Goal: Transaction & Acquisition: Purchase product/service

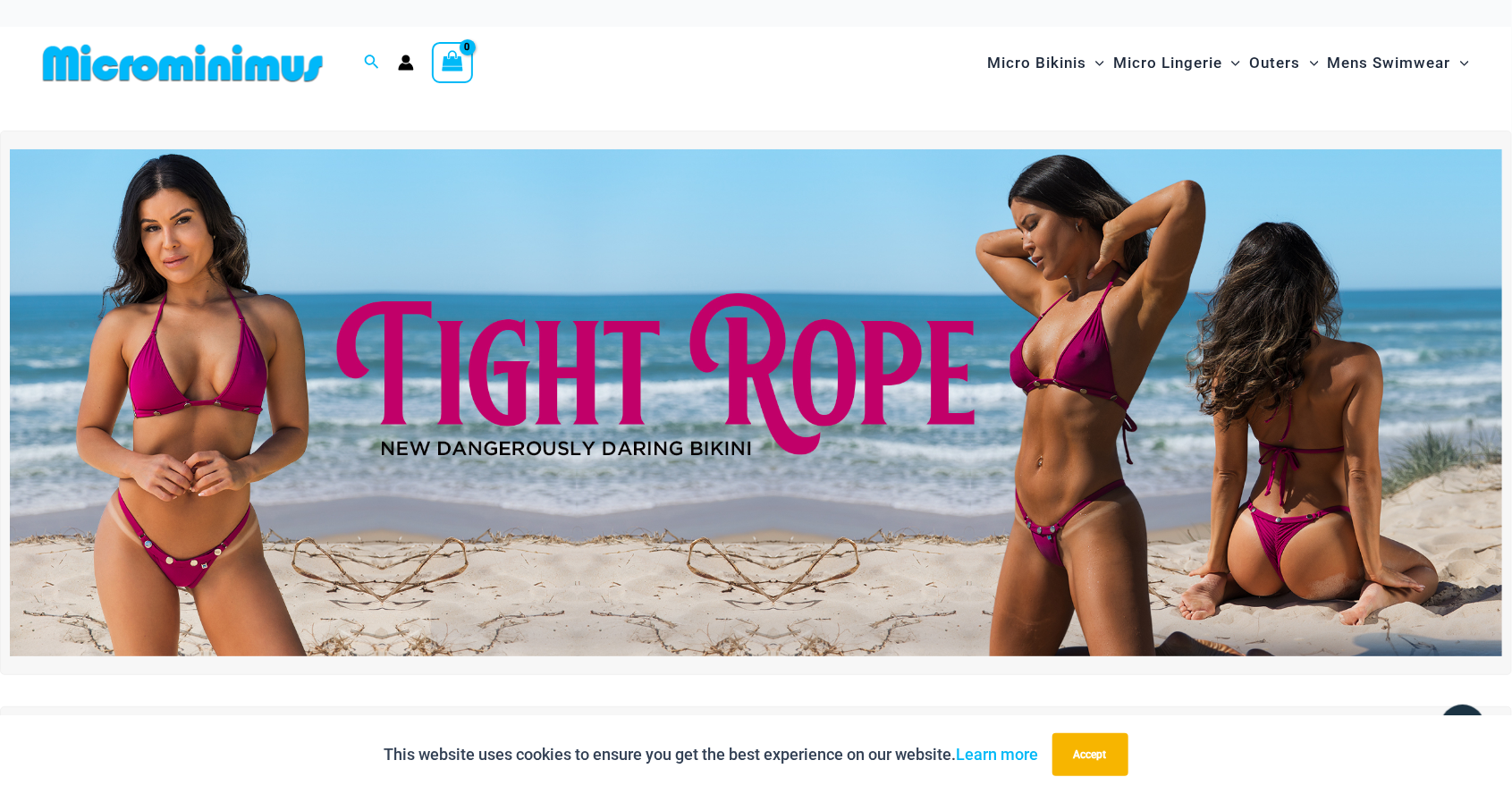
click at [1097, 364] on img at bounding box center [756, 403] width 1493 height 507
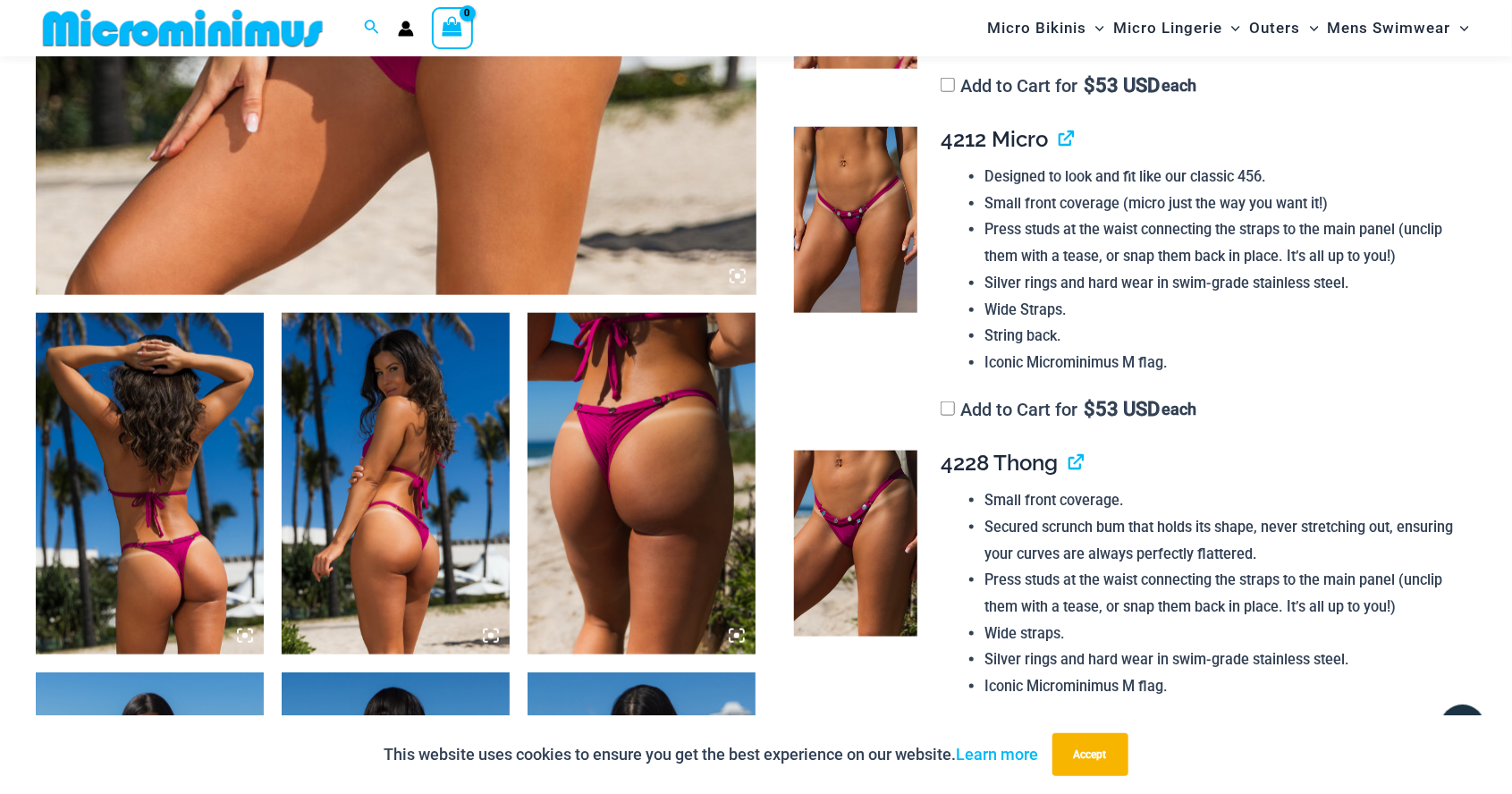
scroll to position [893, 0]
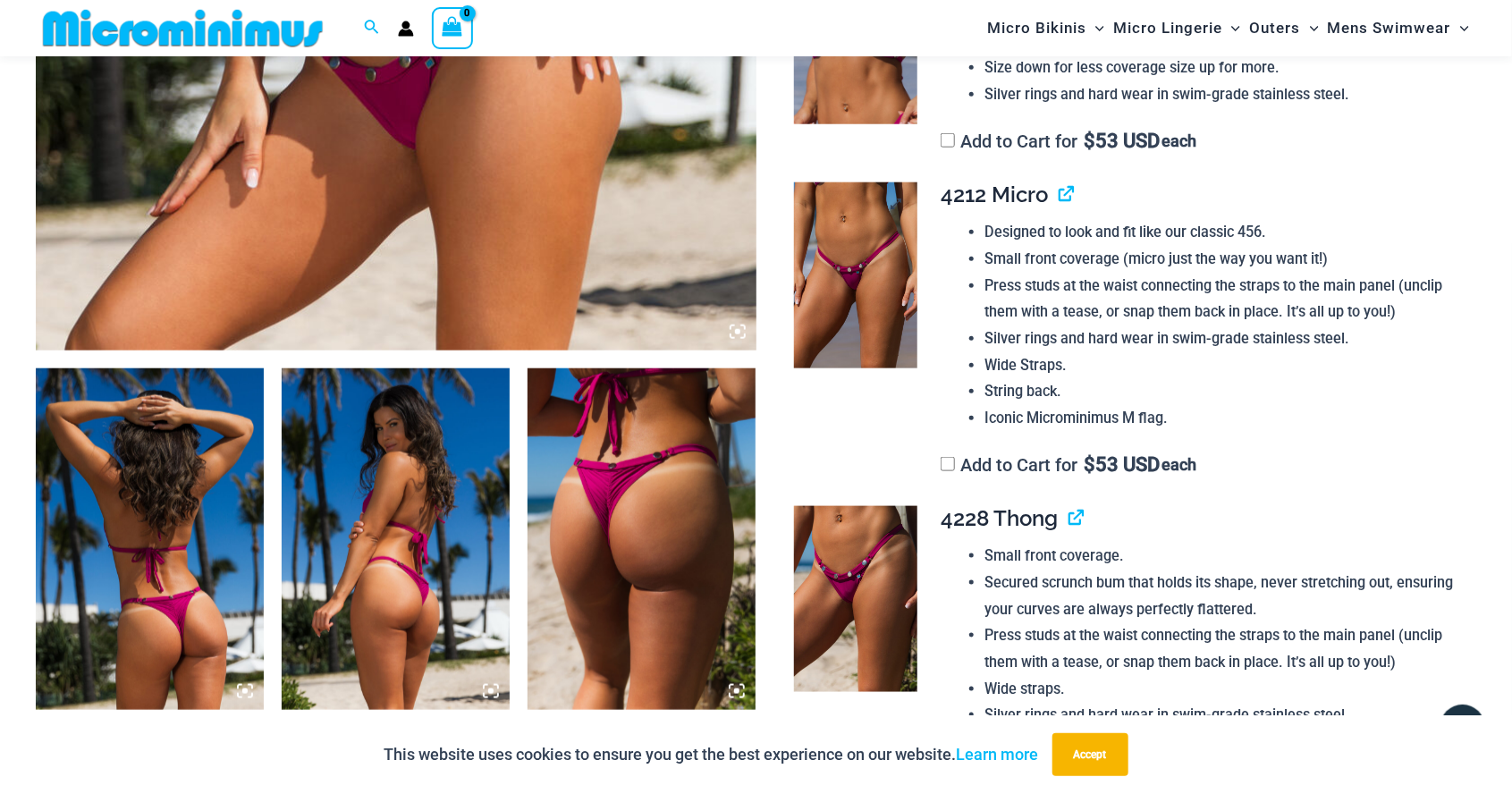
click at [842, 284] on img at bounding box center [856, 275] width 123 height 186
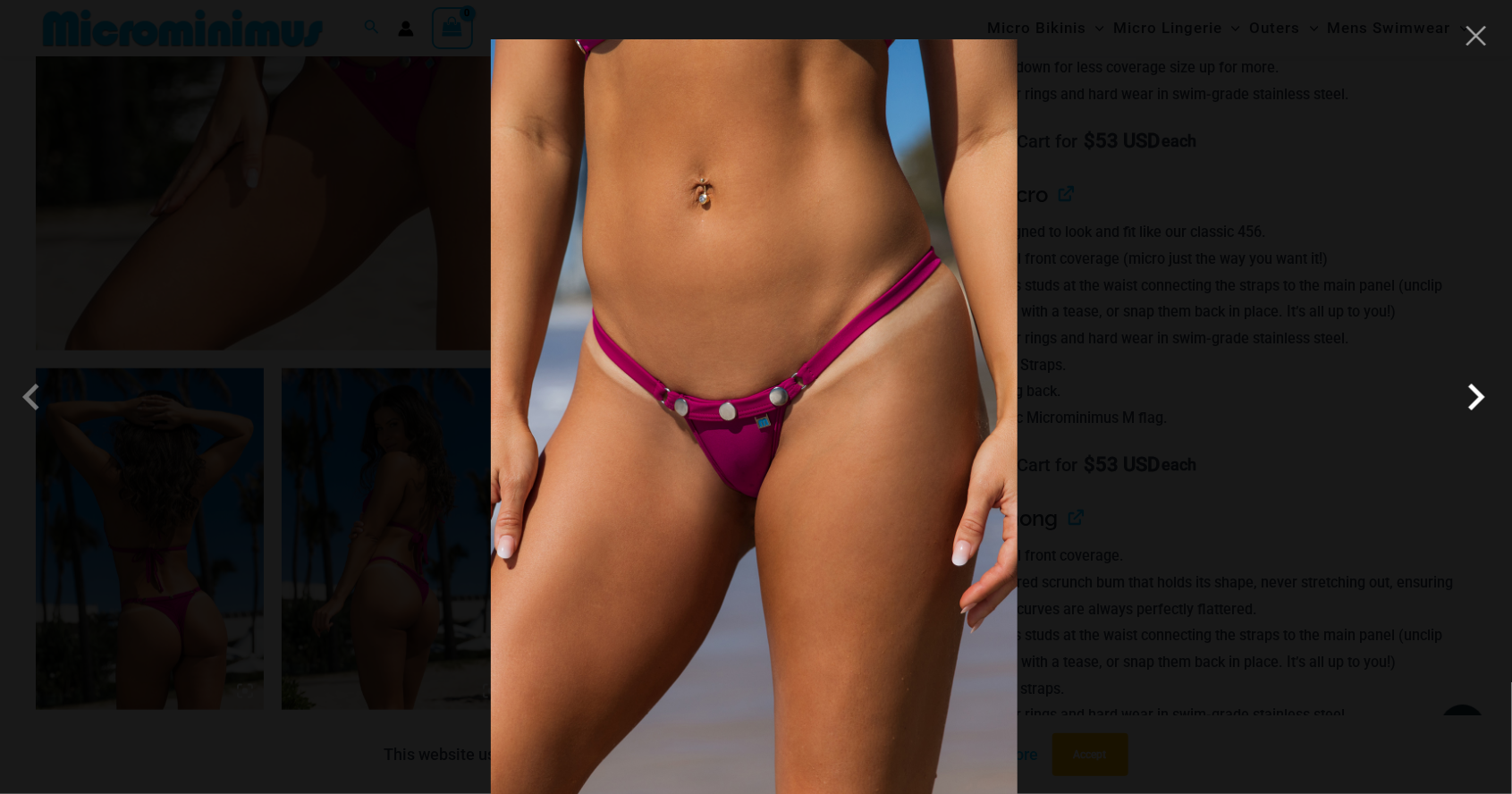
click at [1471, 424] on span at bounding box center [1476, 397] width 53 height 53
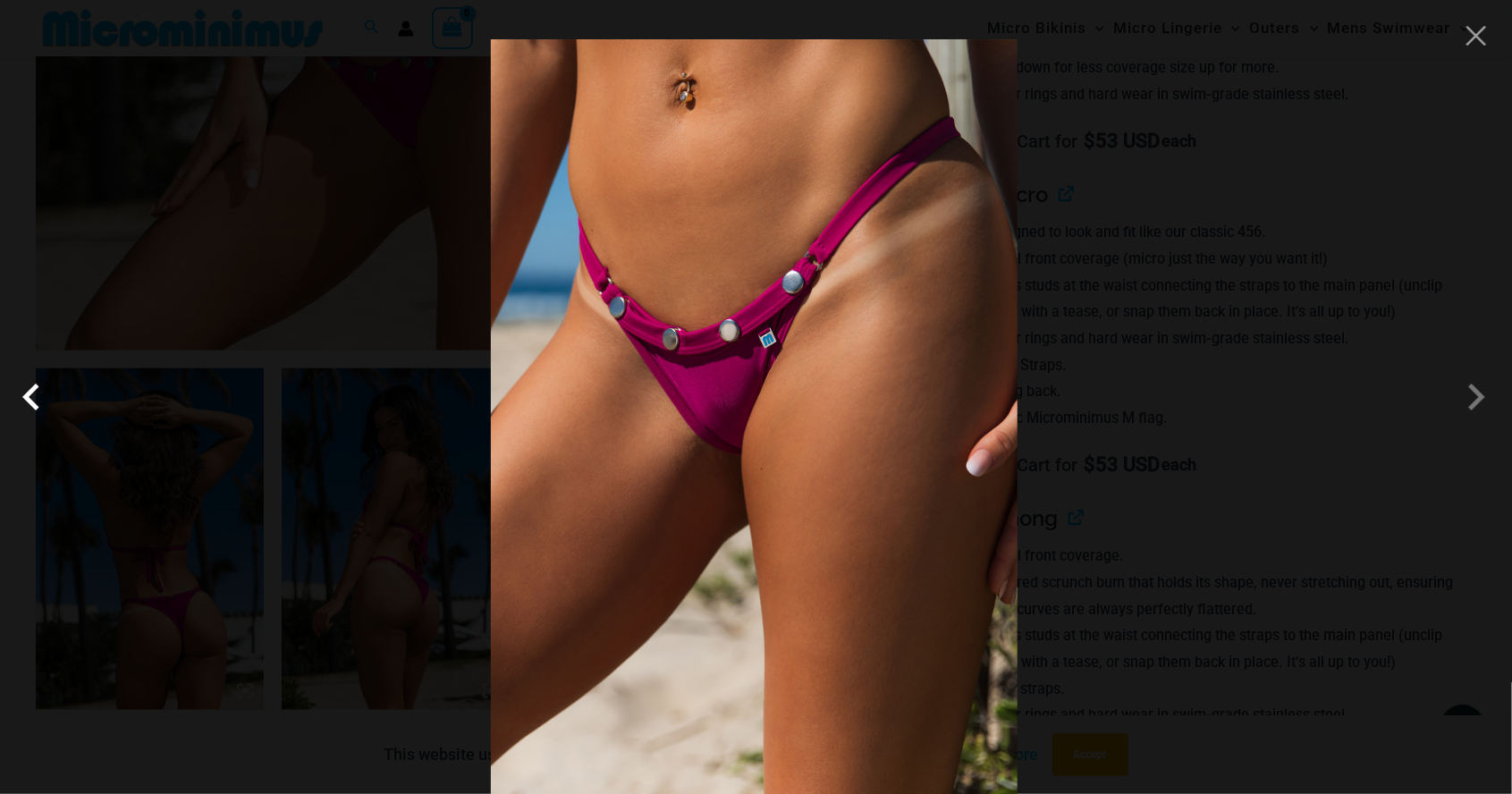
click at [37, 424] on span at bounding box center [36, 397] width 53 height 53
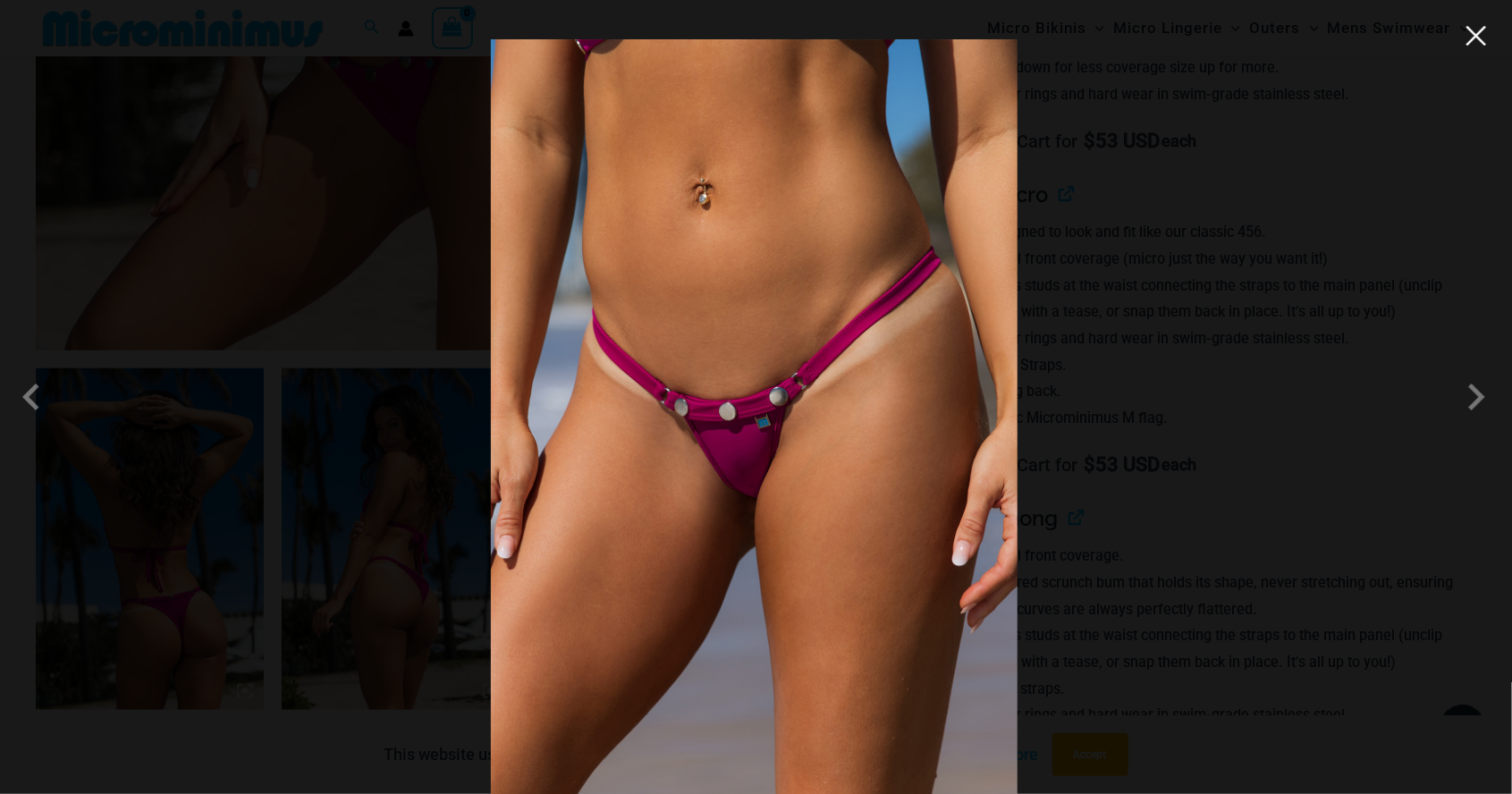
click at [1473, 46] on button "Close" at bounding box center [1476, 35] width 27 height 27
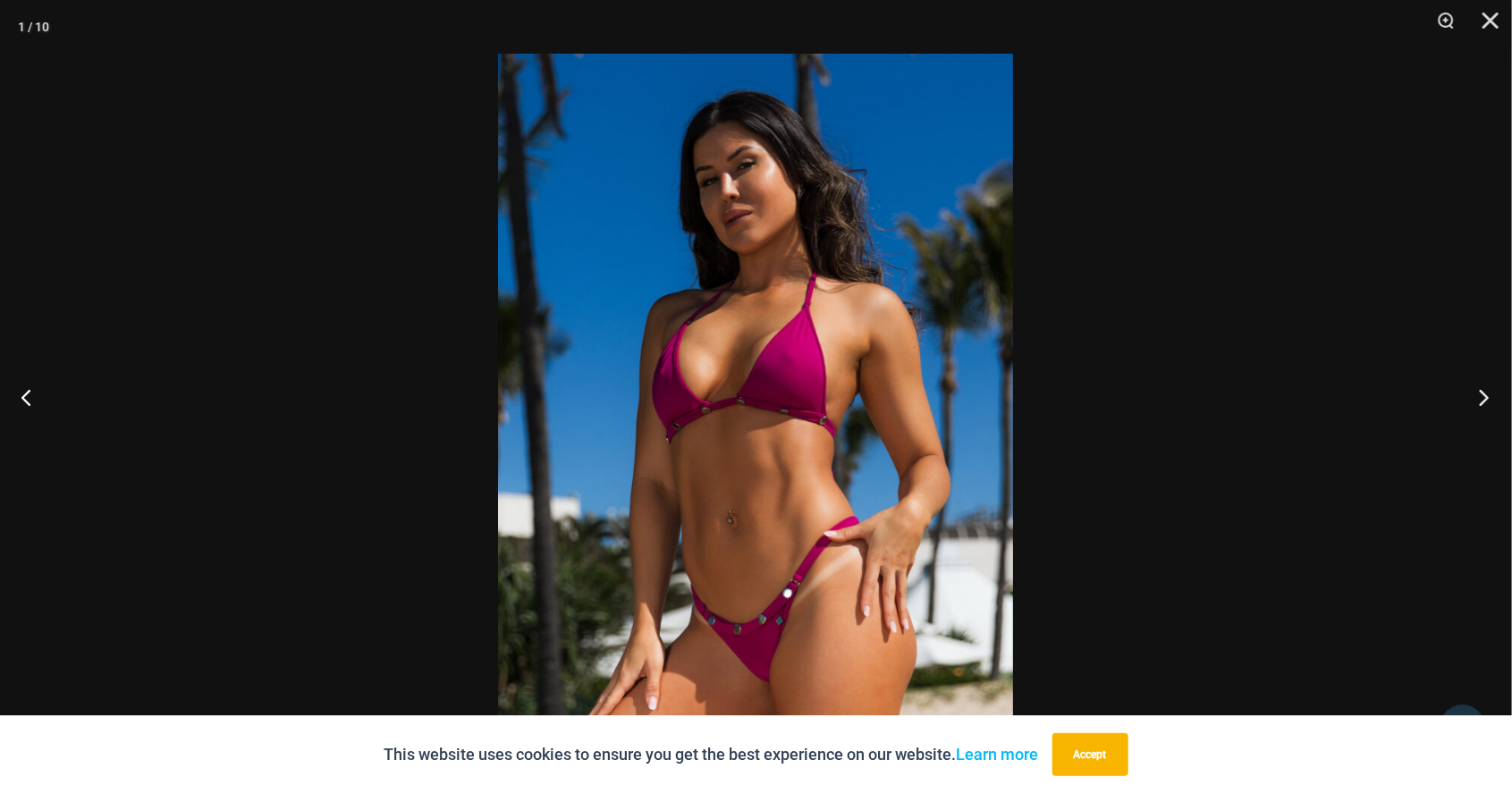
click at [1491, 441] on button "Next" at bounding box center [1478, 396] width 67 height 89
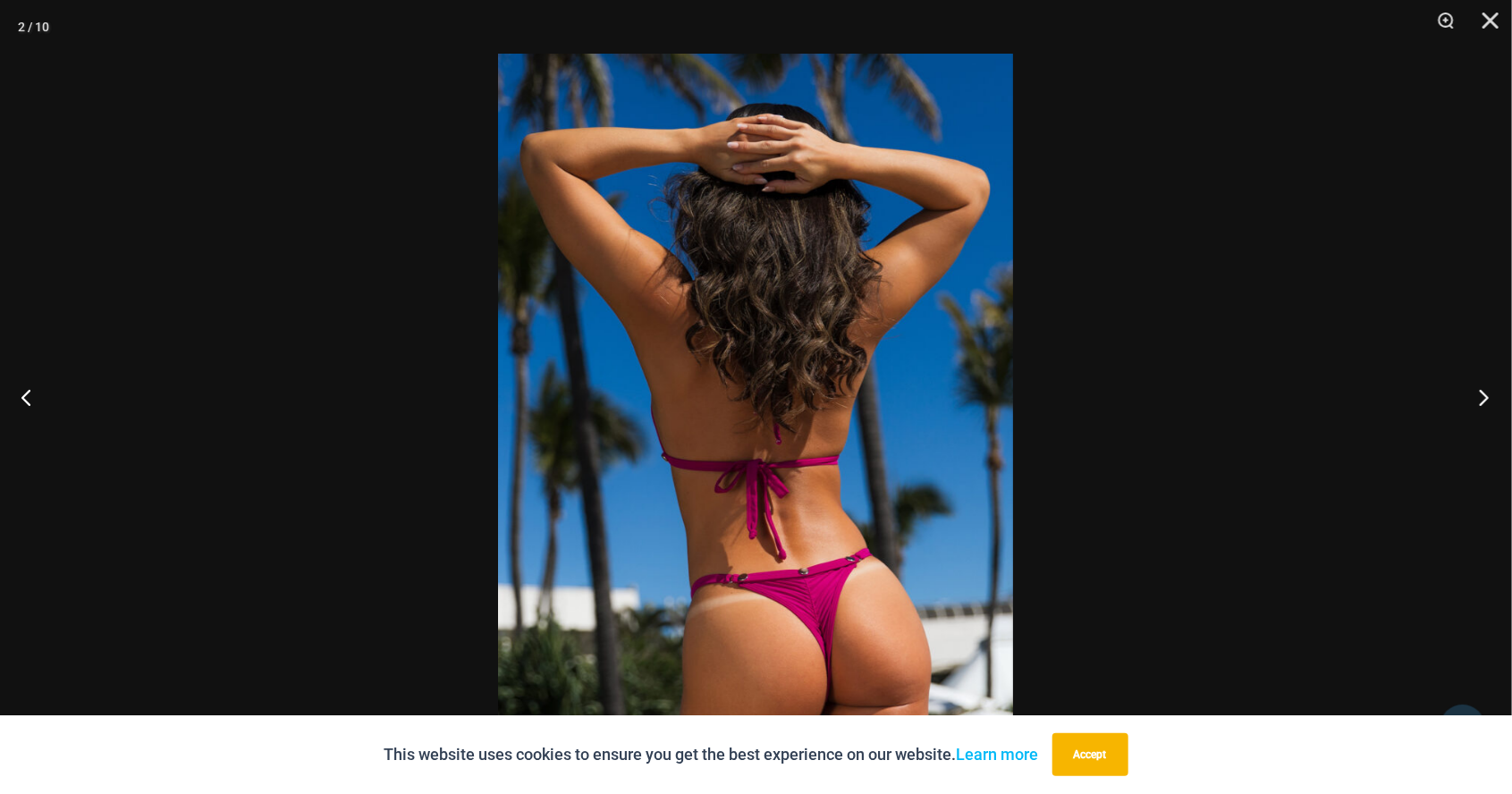
click at [1480, 437] on button "Next" at bounding box center [1478, 396] width 67 height 89
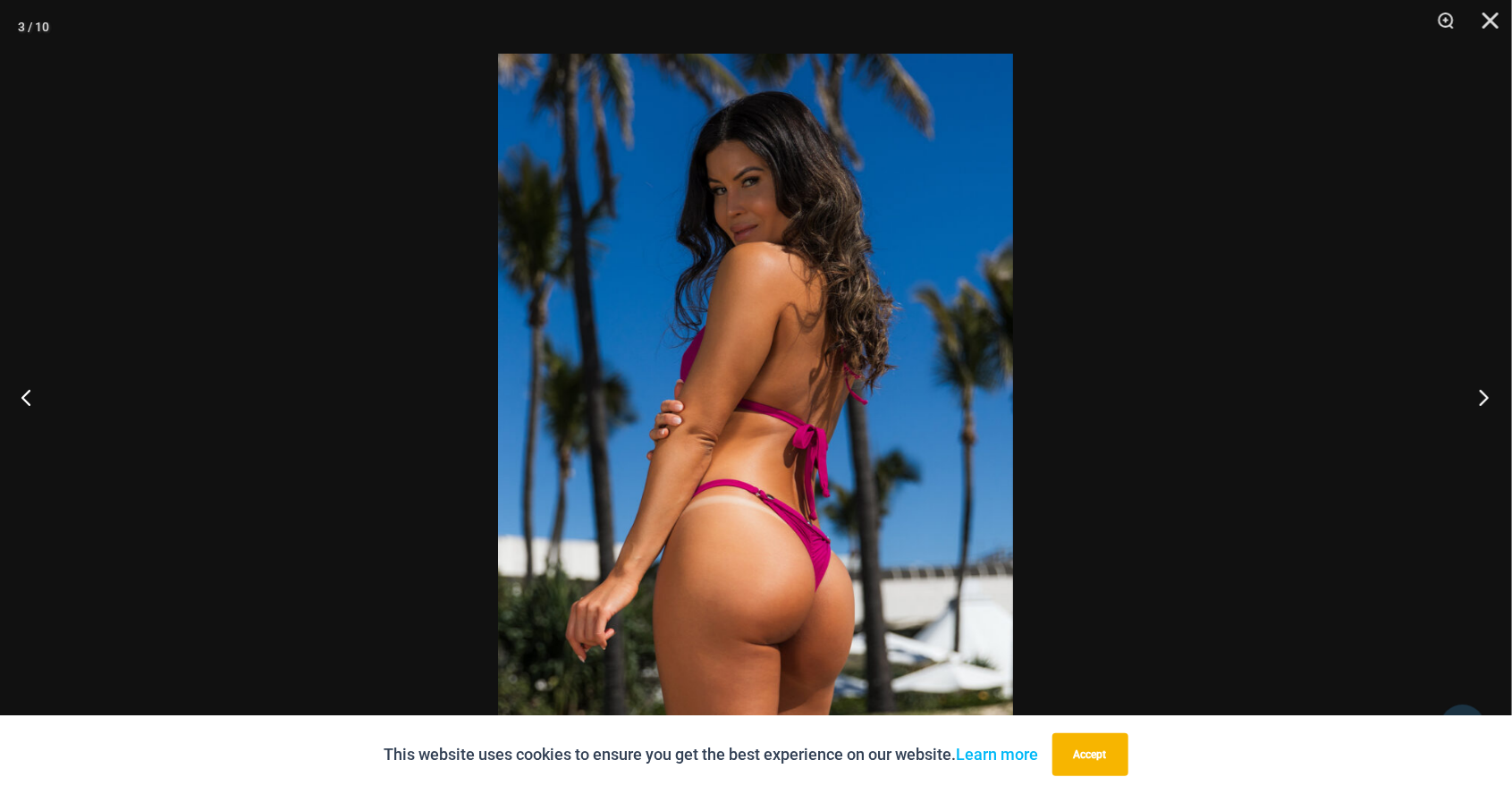
click at [1483, 435] on button "Next" at bounding box center [1478, 396] width 67 height 89
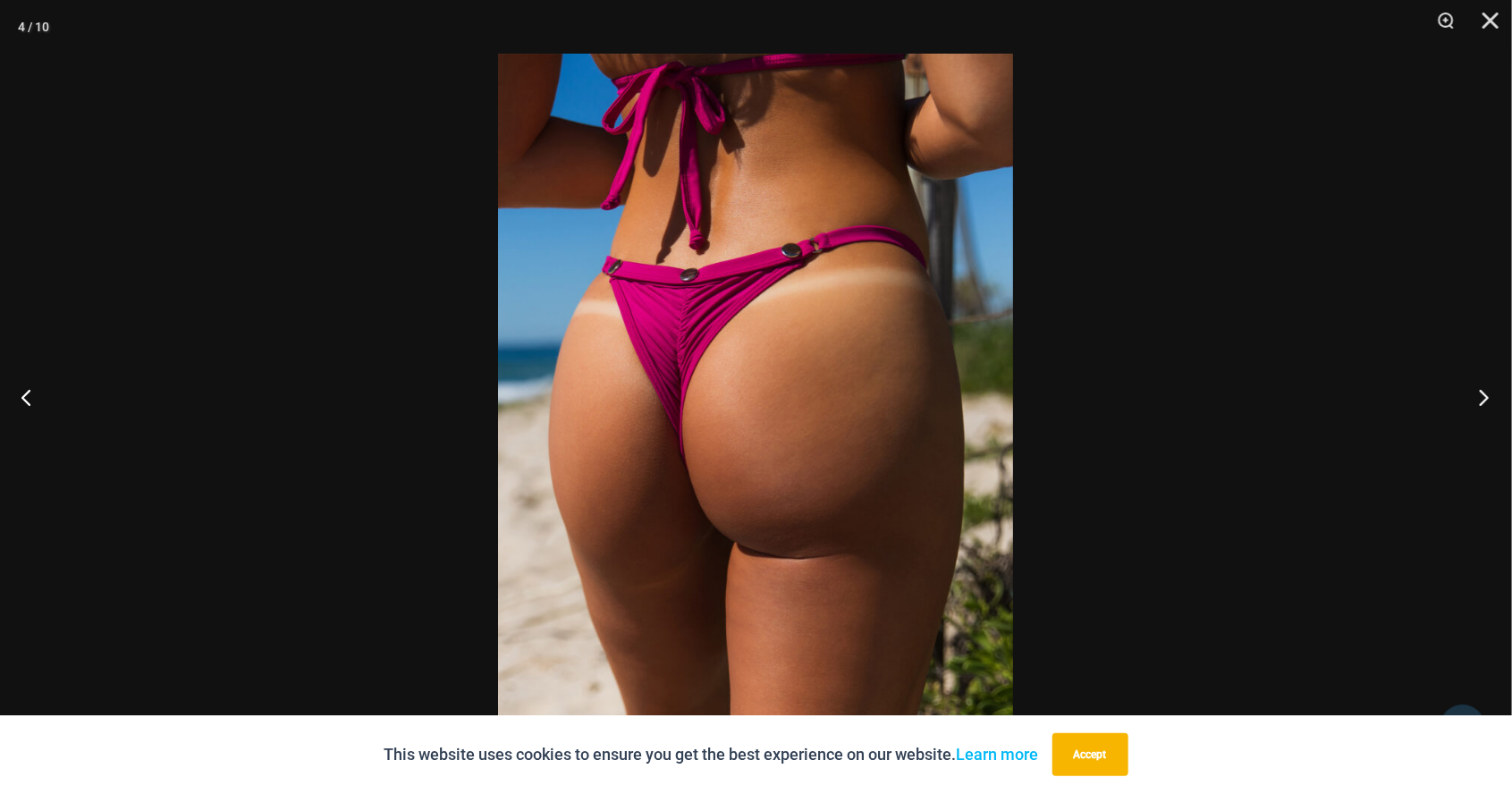
click at [1475, 441] on button "Next" at bounding box center [1478, 396] width 67 height 89
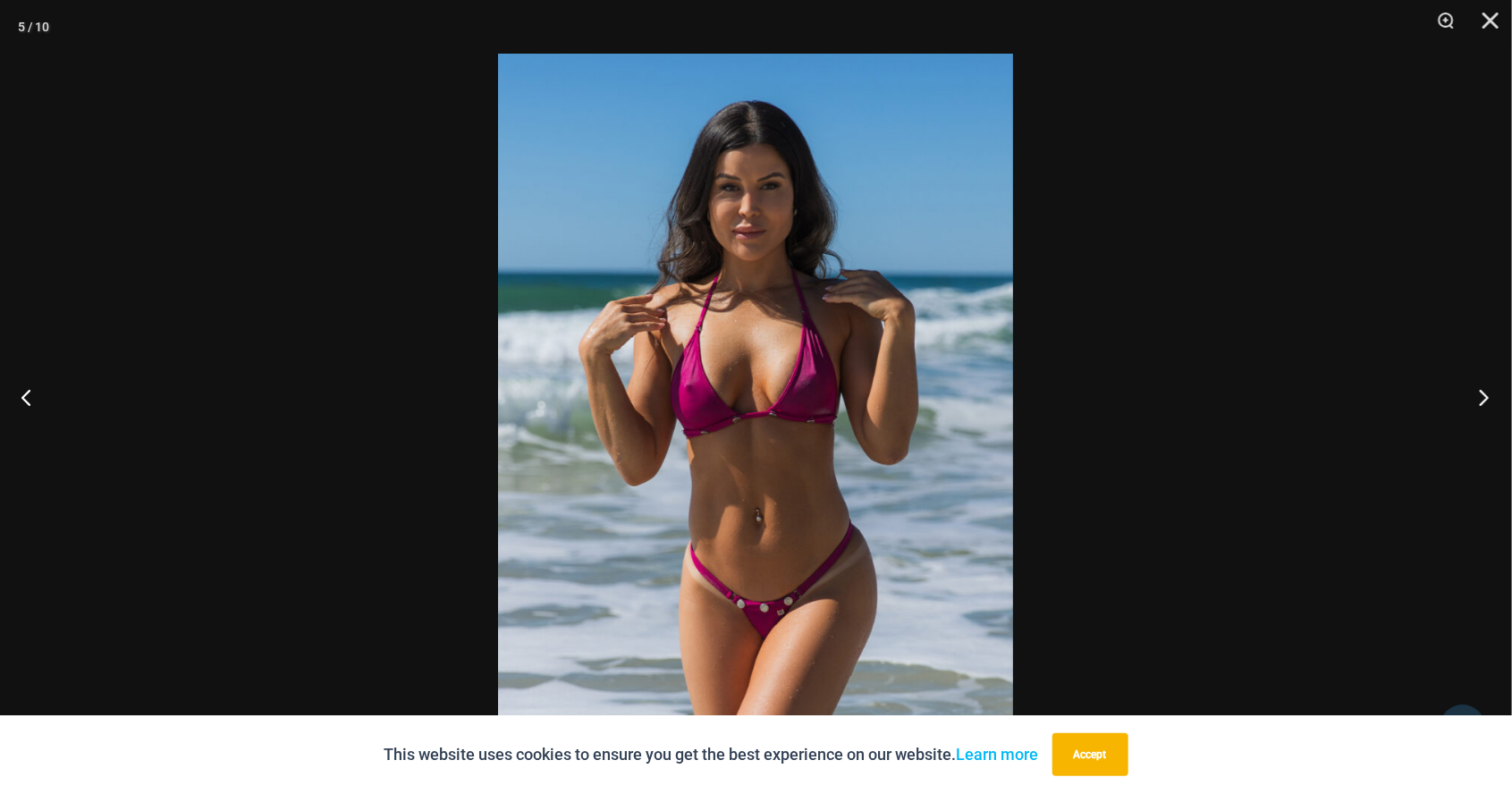
click at [1482, 441] on button "Next" at bounding box center [1478, 396] width 67 height 89
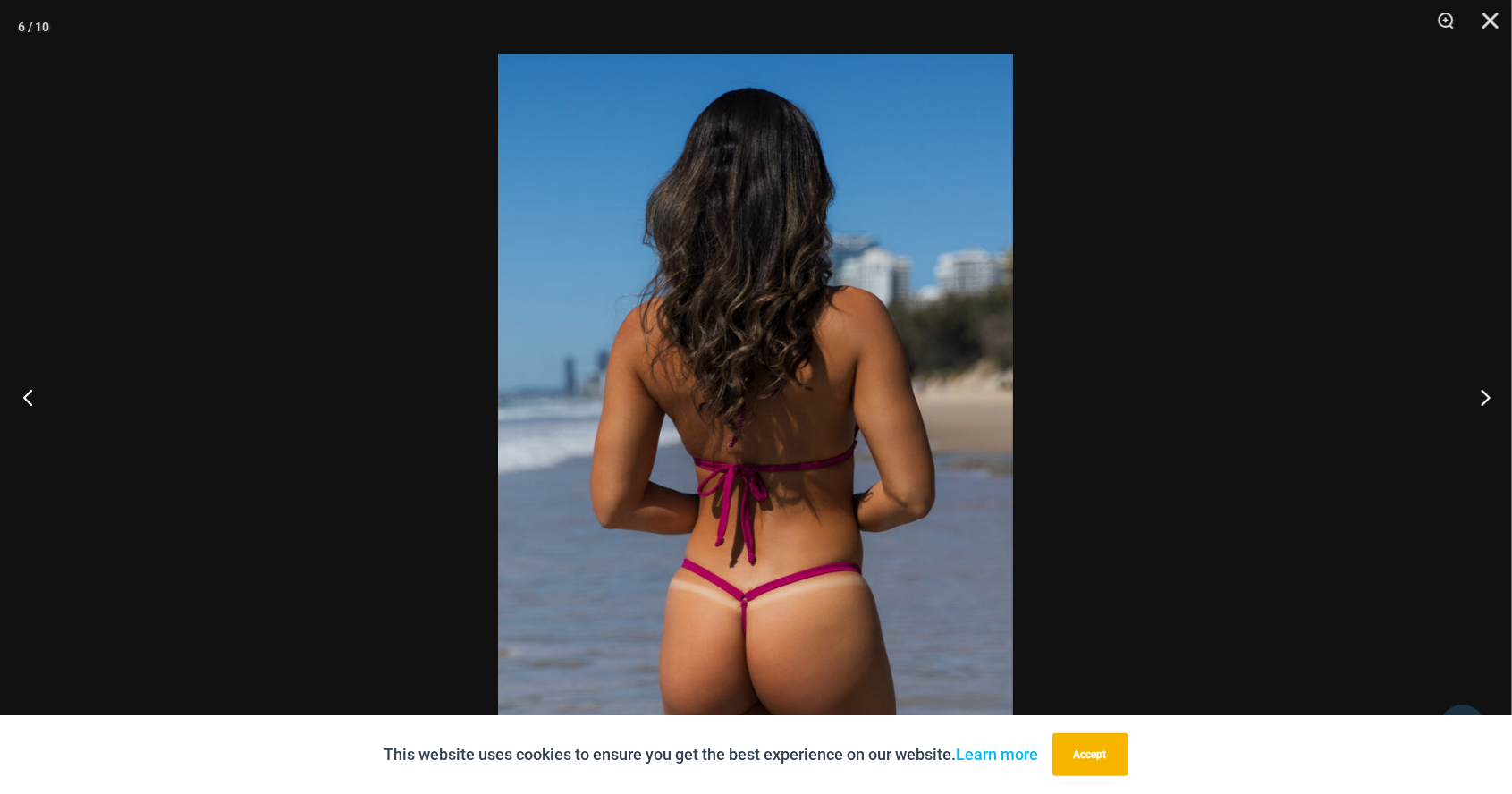
click at [26, 441] on button "Previous" at bounding box center [33, 396] width 67 height 89
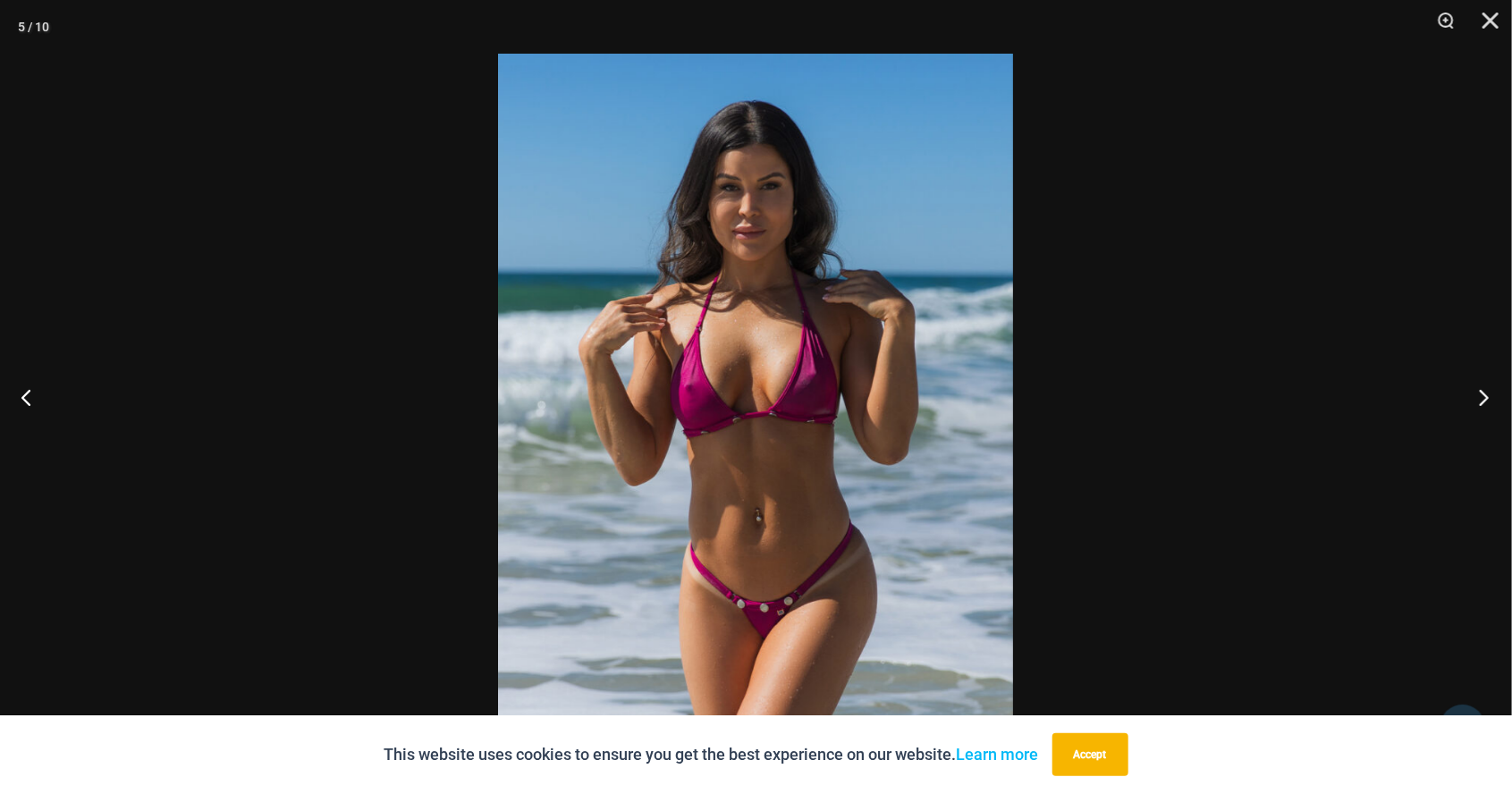
click at [1477, 441] on button "Next" at bounding box center [1478, 396] width 67 height 89
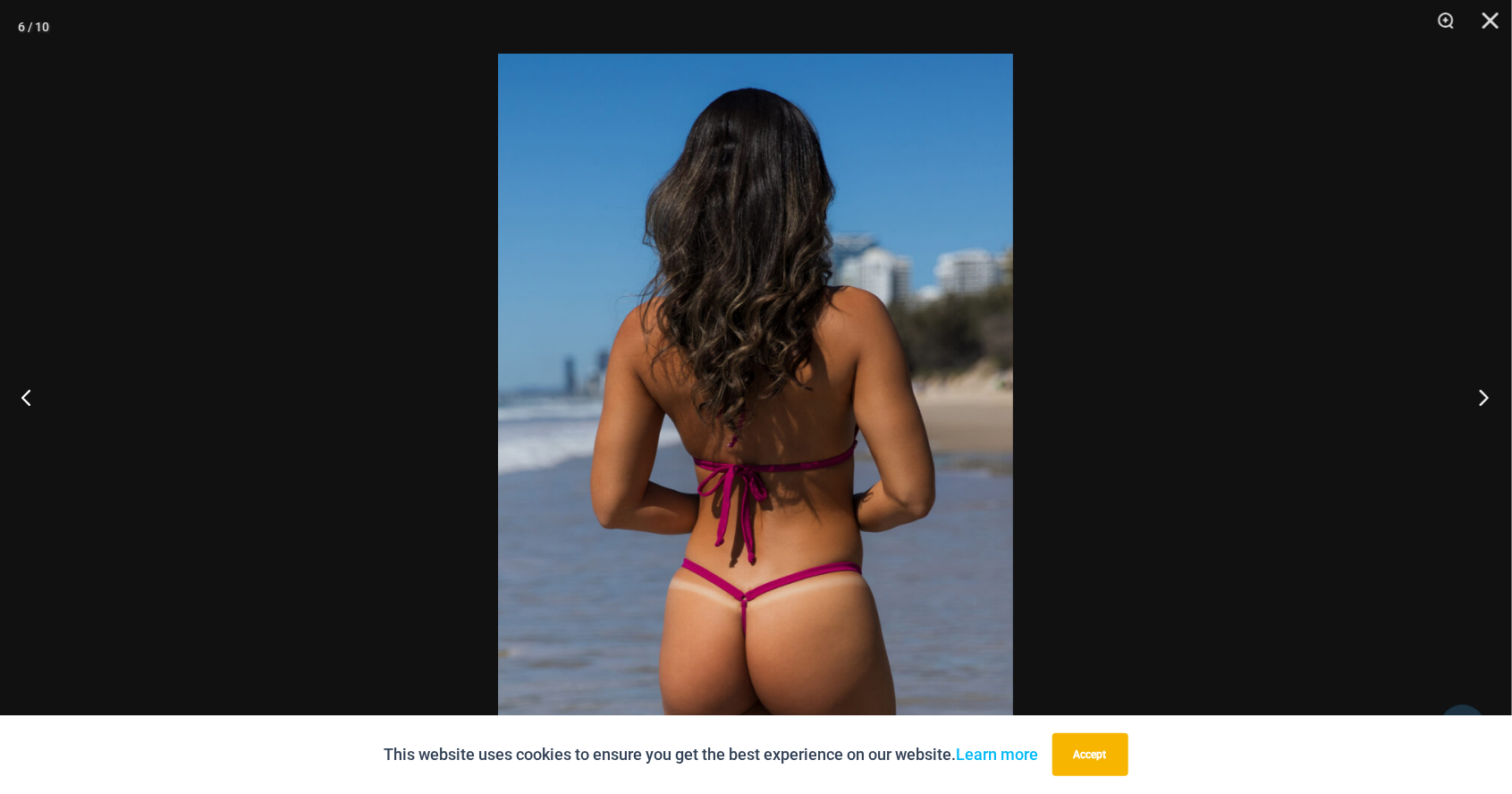
click at [1486, 441] on button "Next" at bounding box center [1478, 396] width 67 height 89
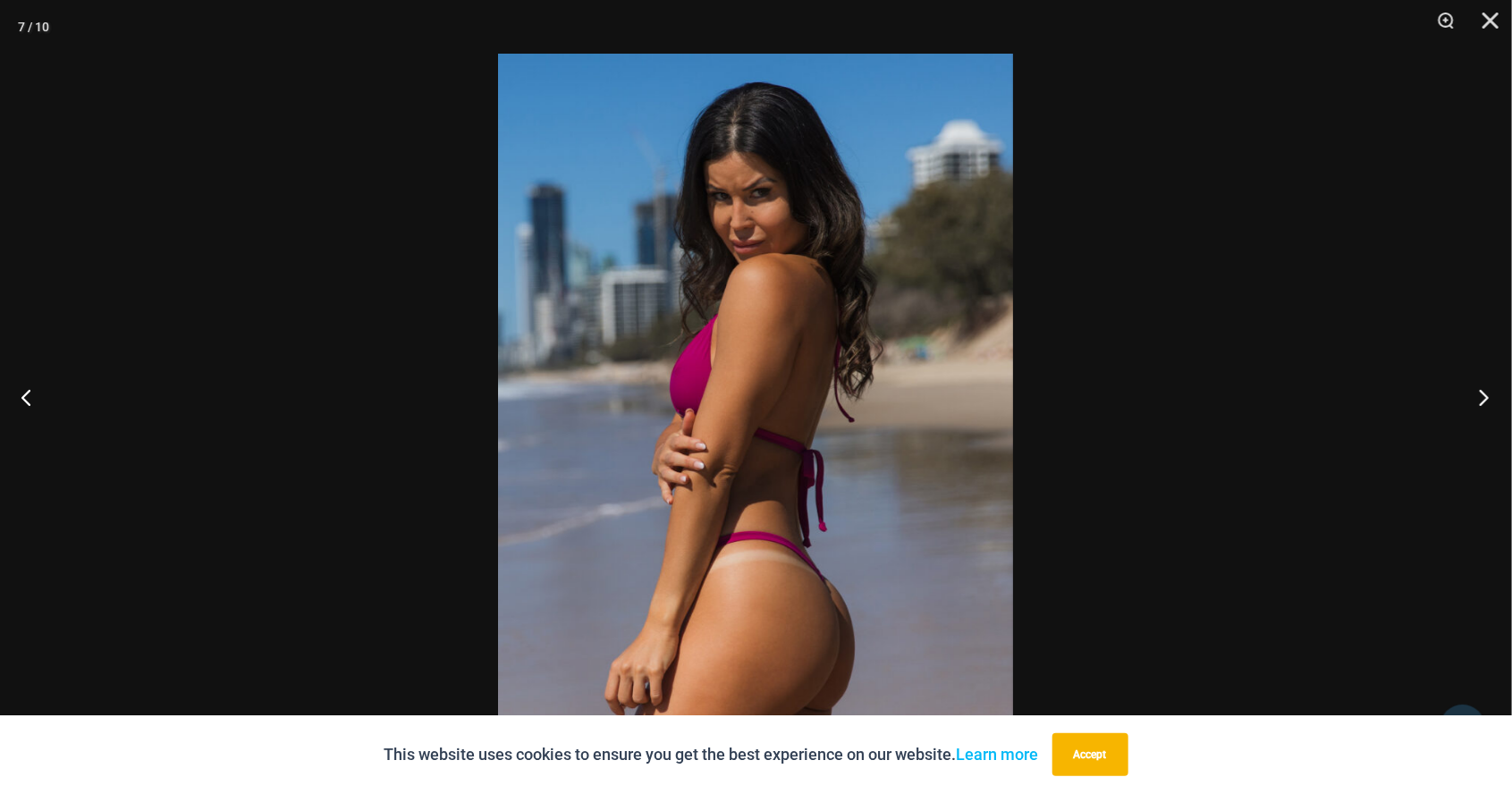
click at [1496, 441] on button "Next" at bounding box center [1478, 396] width 67 height 89
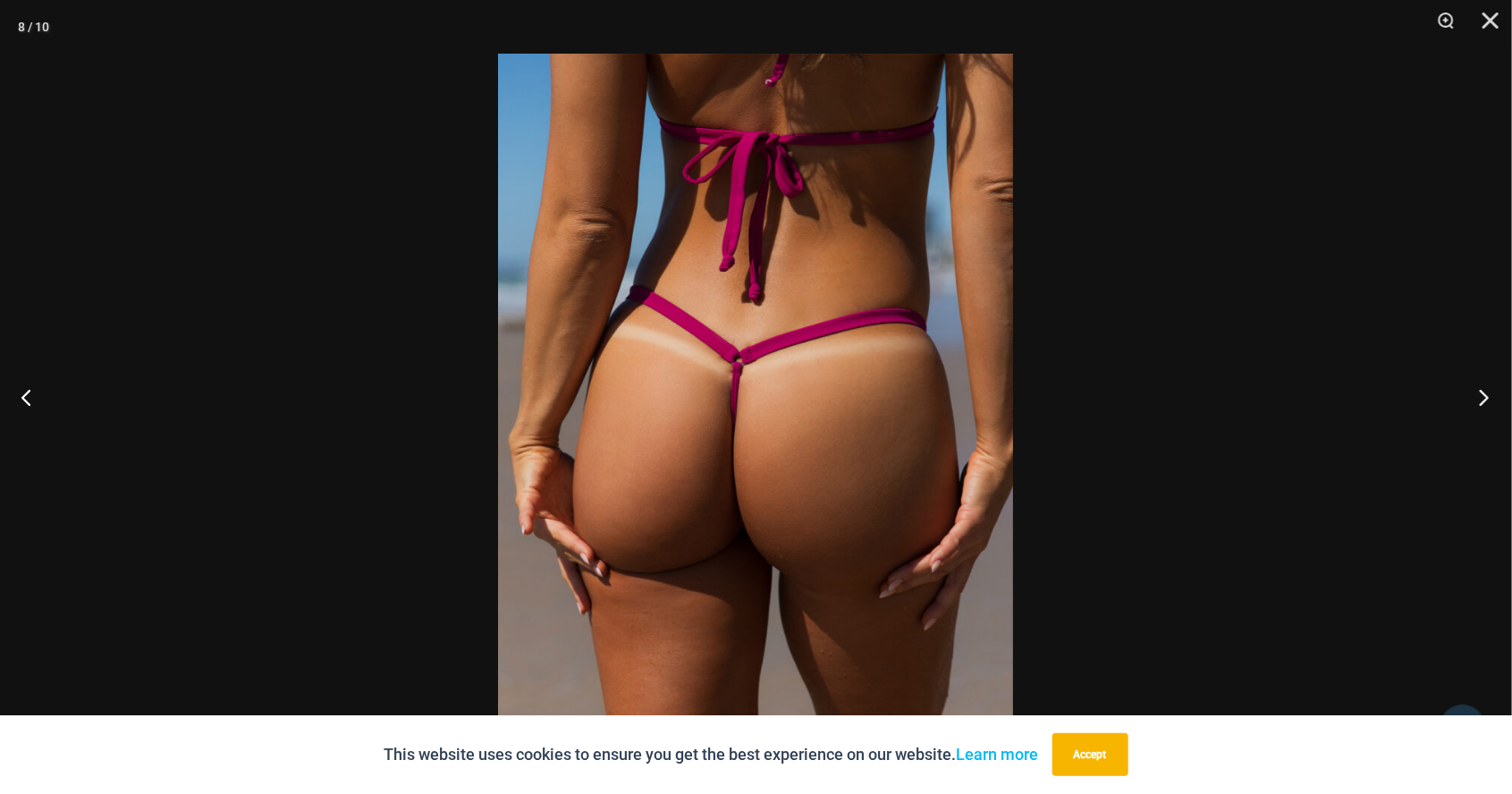
click at [1493, 441] on button "Next" at bounding box center [1478, 396] width 67 height 89
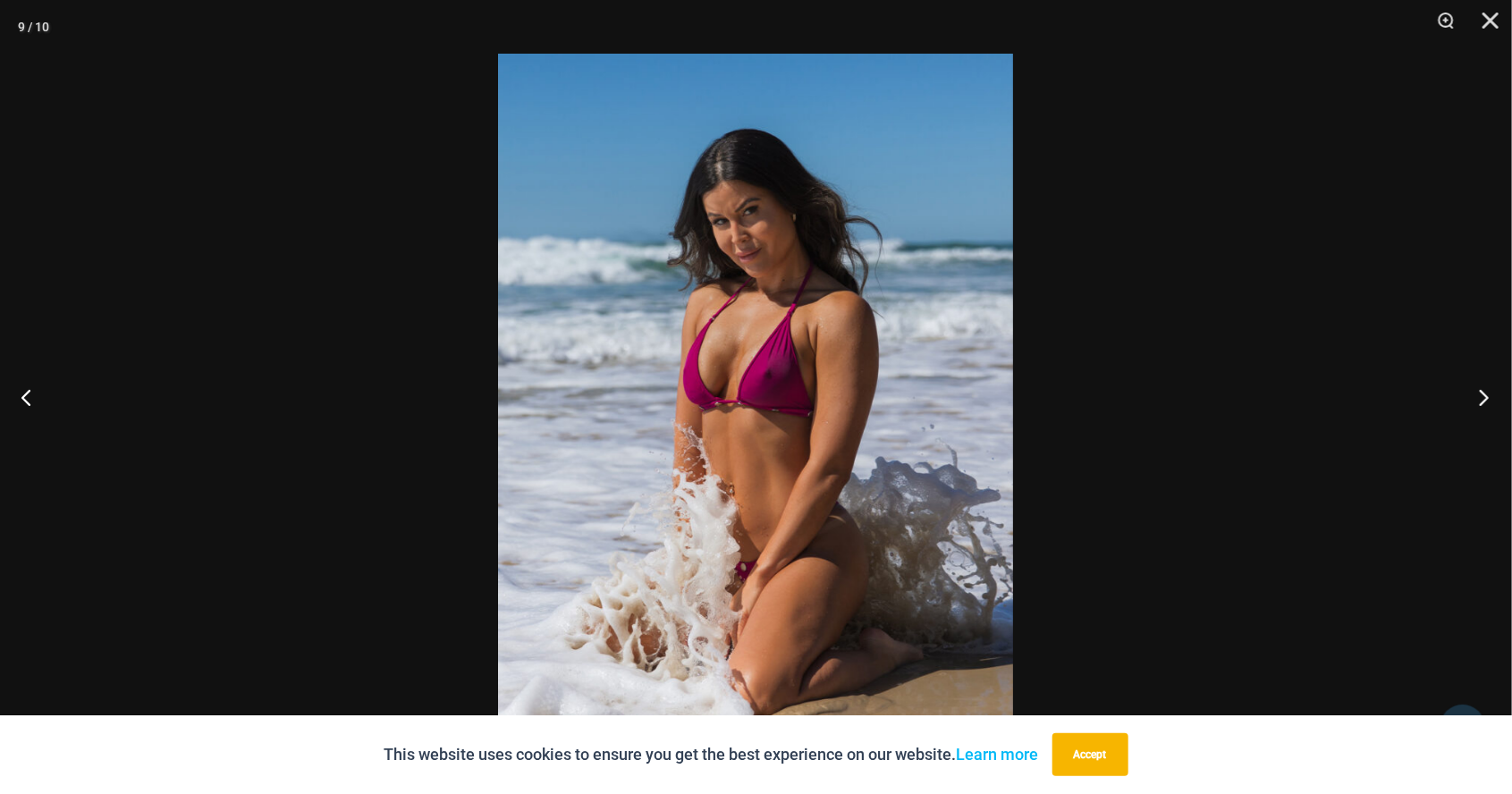
click at [1489, 441] on button "Next" at bounding box center [1478, 396] width 67 height 89
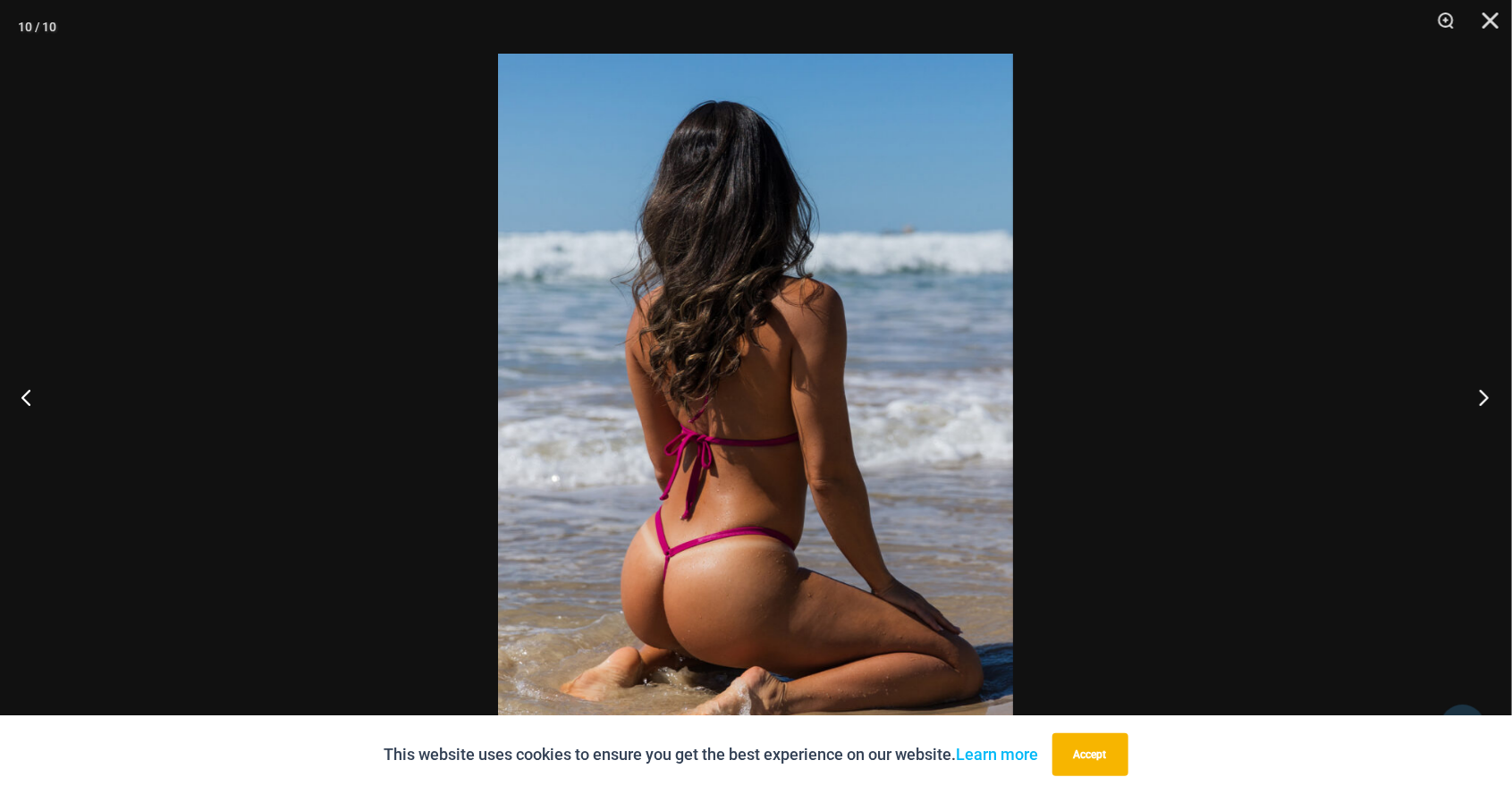
click at [1495, 441] on button "Next" at bounding box center [1478, 396] width 67 height 89
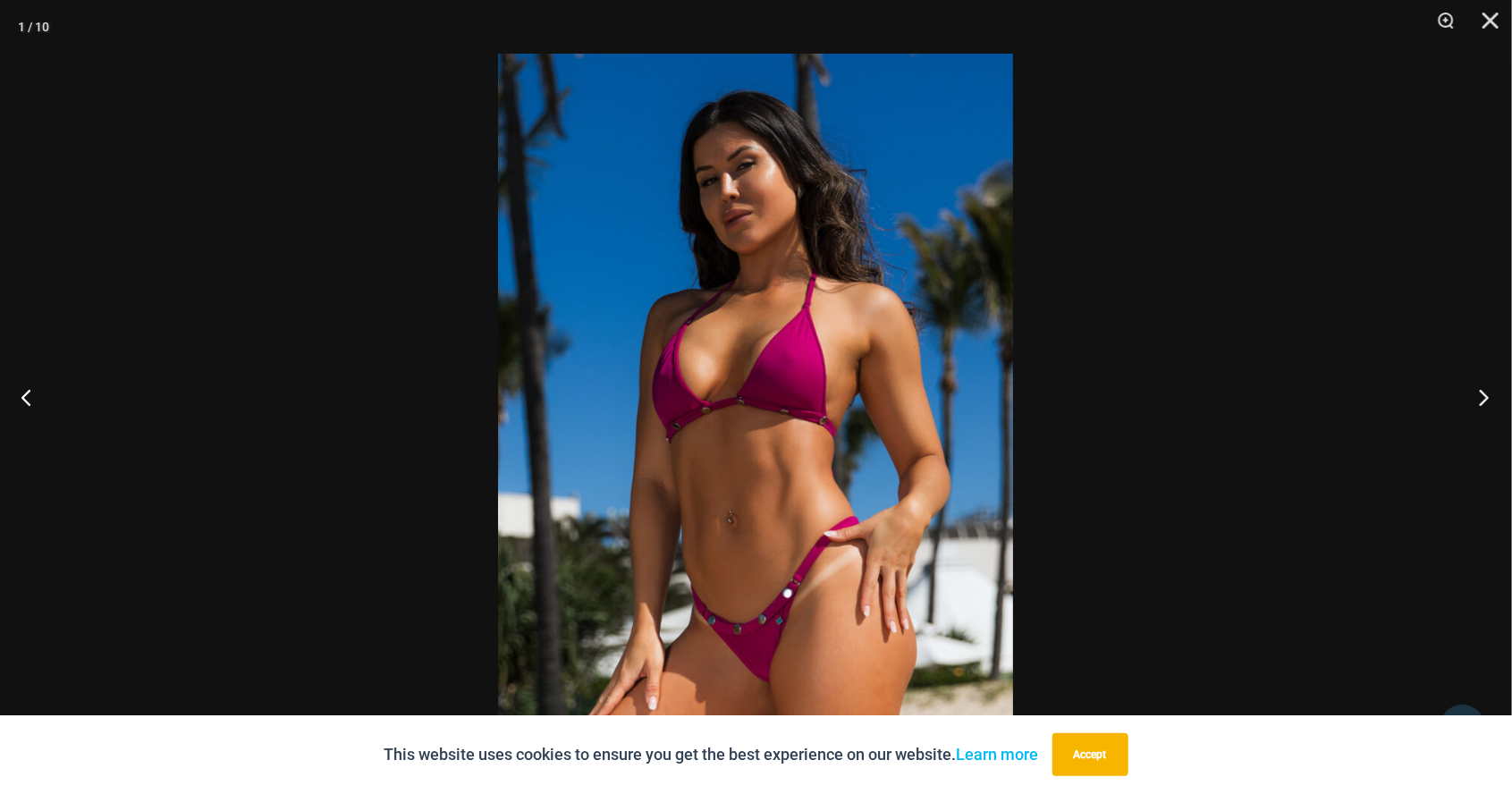
click at [1483, 441] on button "Next" at bounding box center [1478, 396] width 67 height 89
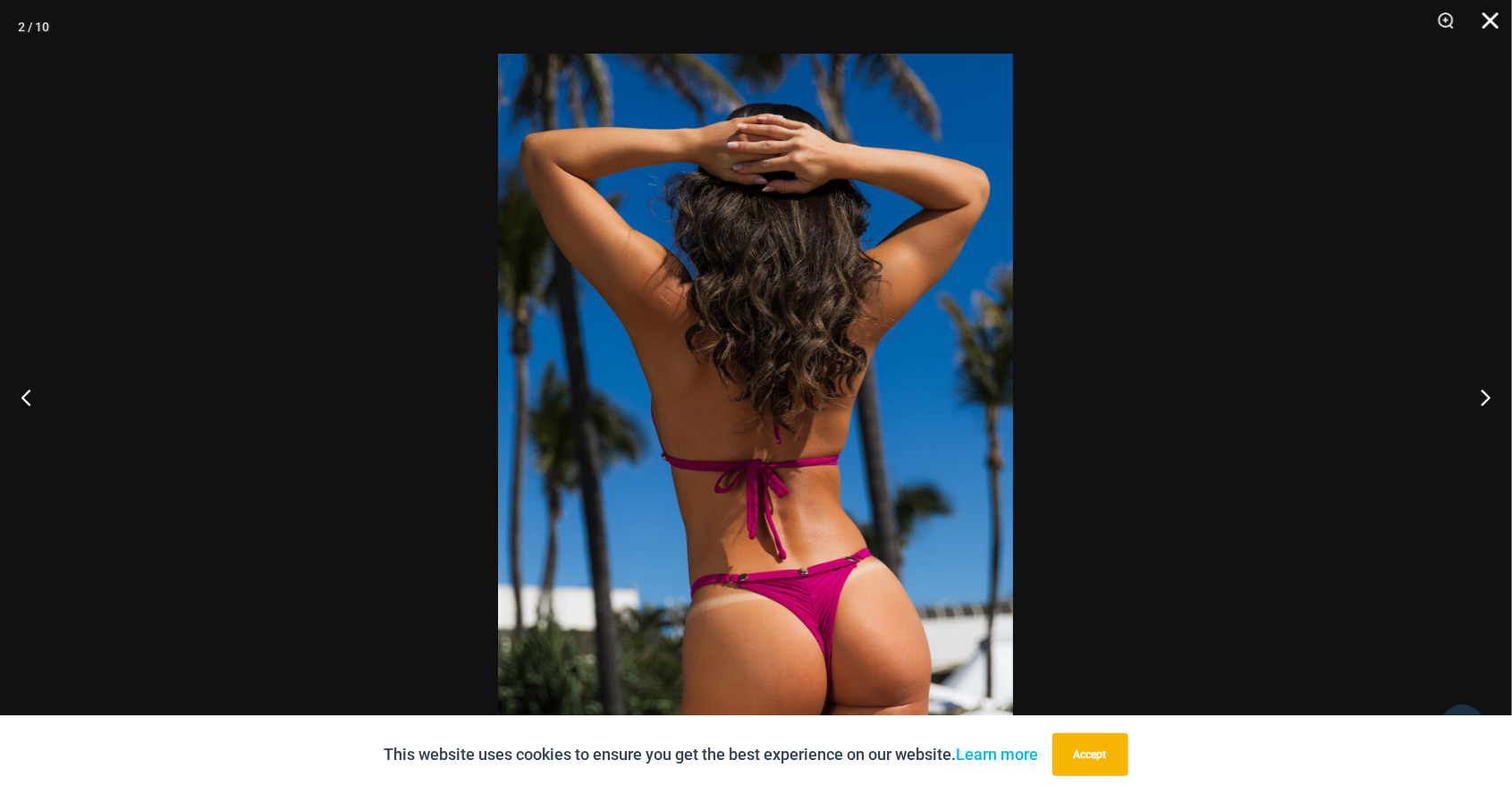
click at [1490, 25] on button "Close" at bounding box center [1484, 27] width 45 height 53
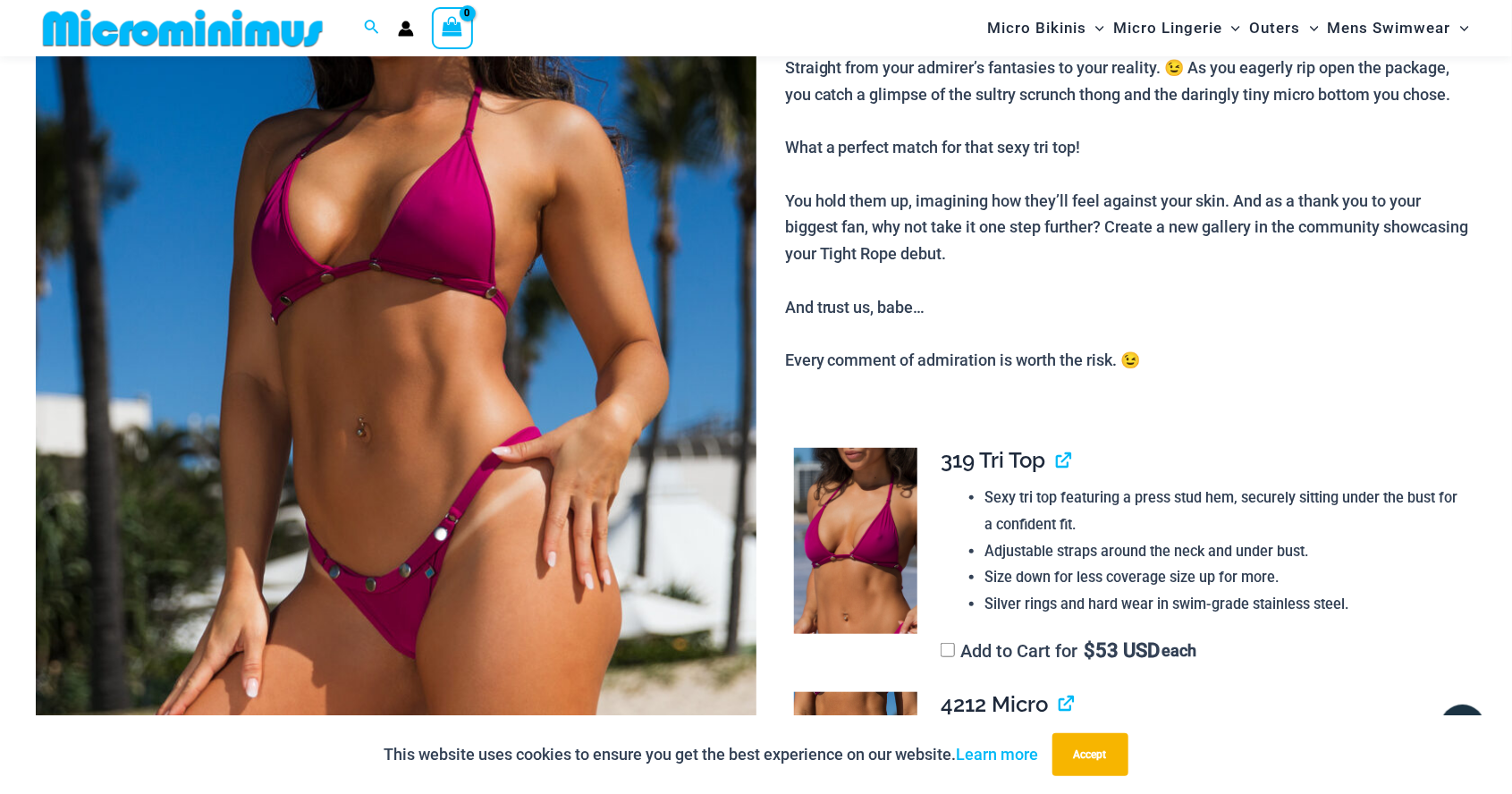
scroll to position [382, 0]
click at [877, 553] on img at bounding box center [856, 542] width 123 height 186
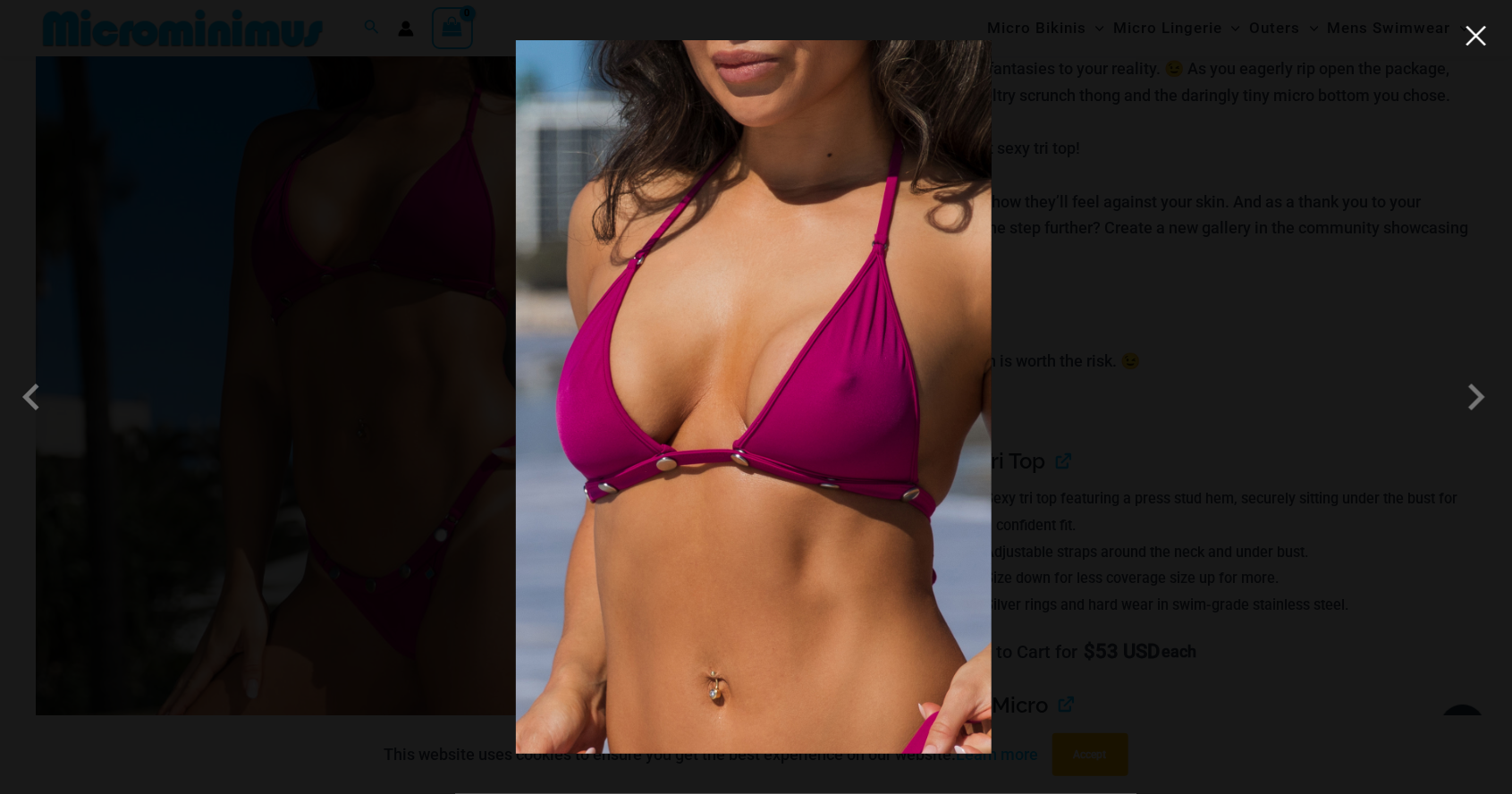
click at [1473, 48] on button "Close" at bounding box center [1476, 35] width 27 height 27
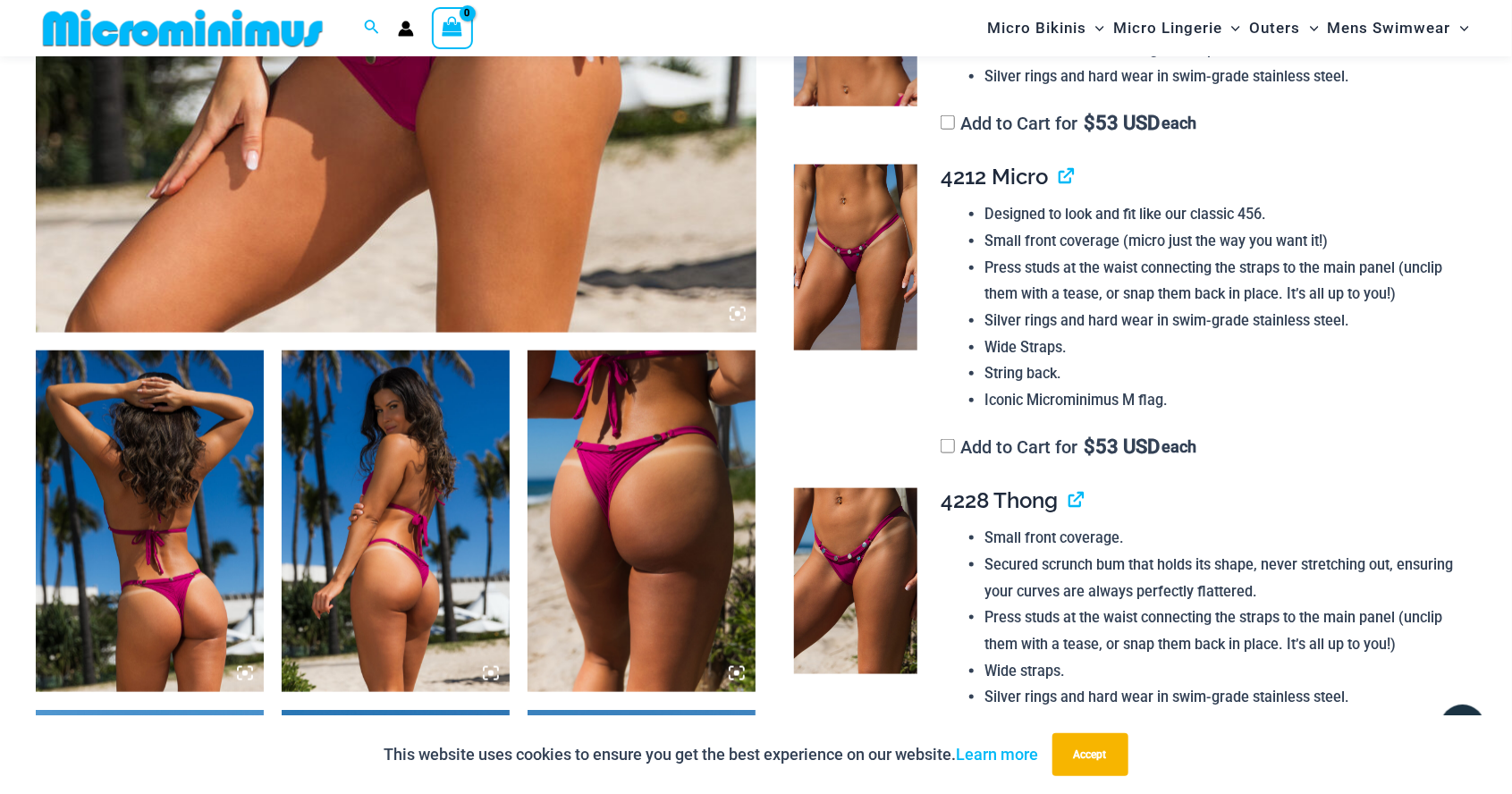
scroll to position [910, 0]
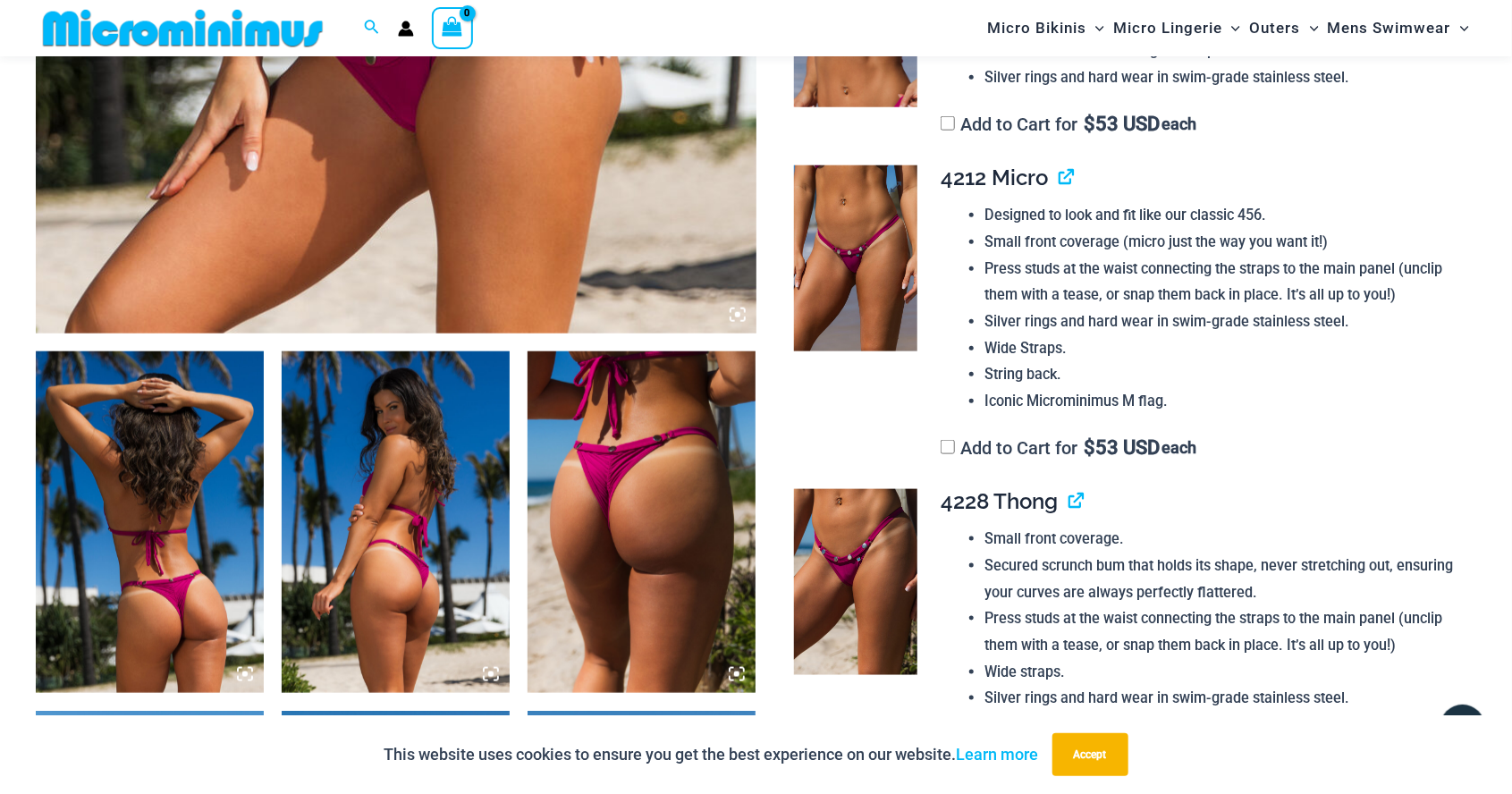
click at [867, 252] on img at bounding box center [856, 259] width 123 height 186
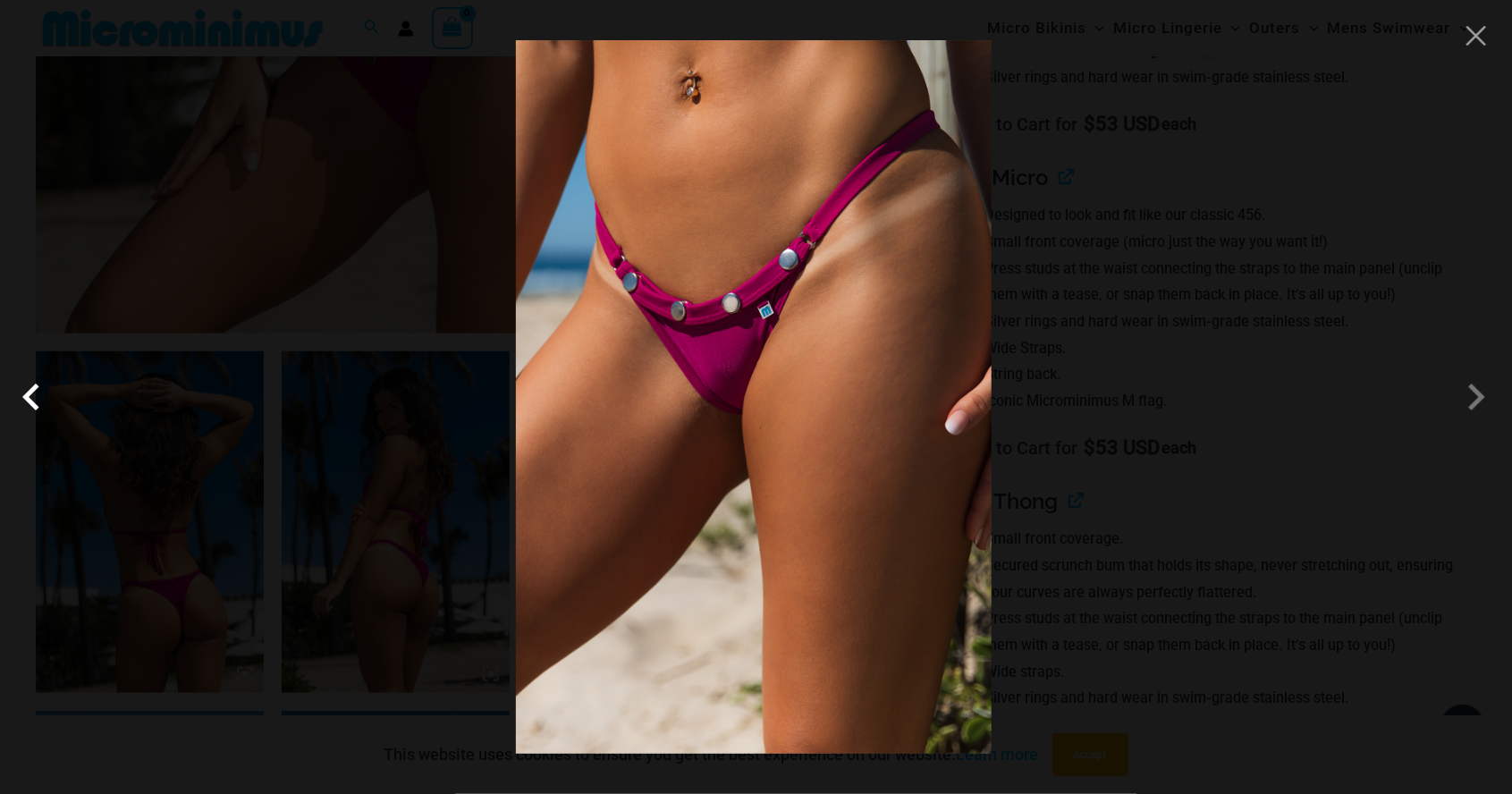
click at [37, 396] on span at bounding box center [36, 397] width 53 height 53
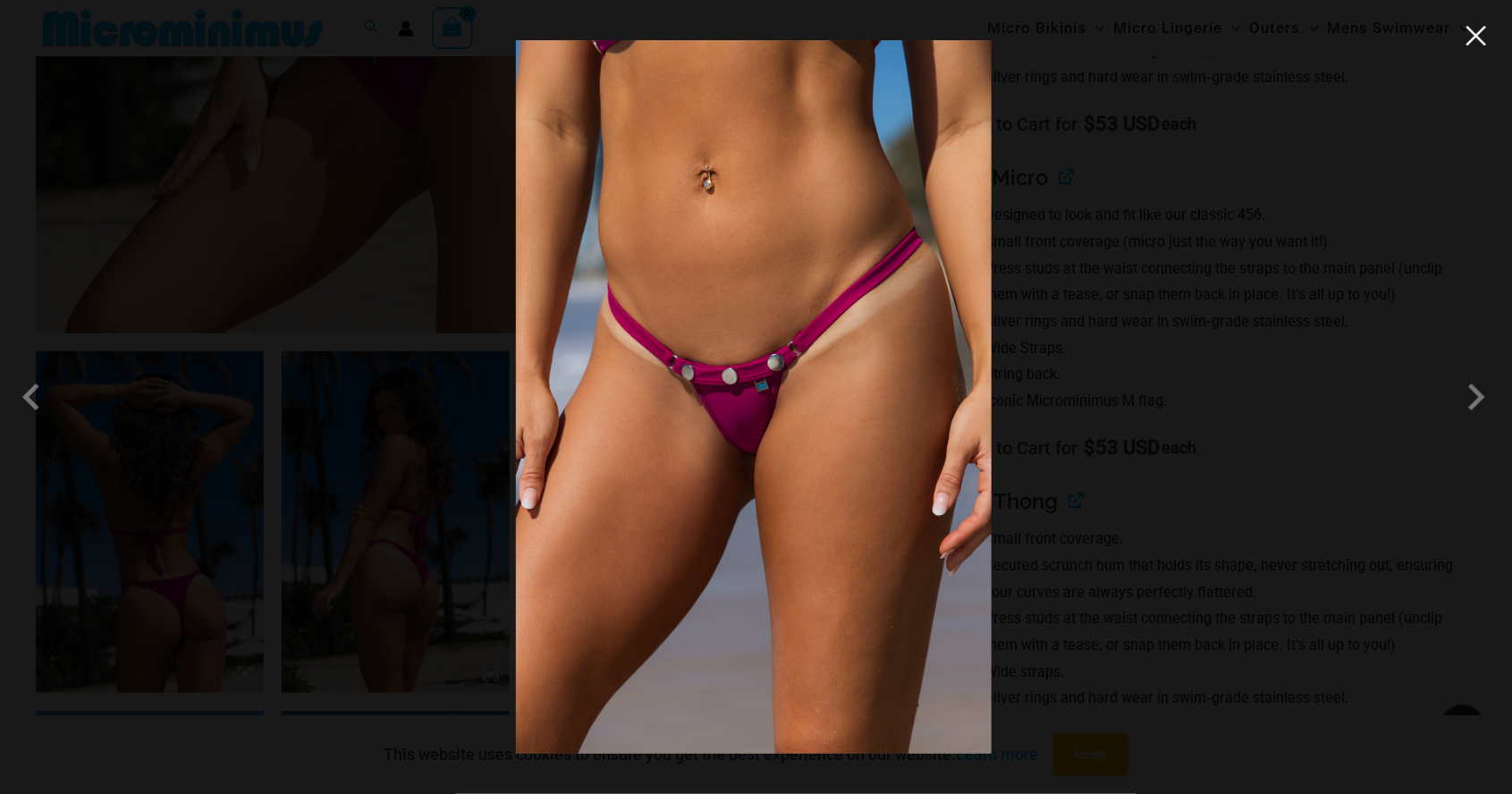
click at [1475, 47] on button "Close" at bounding box center [1476, 35] width 27 height 27
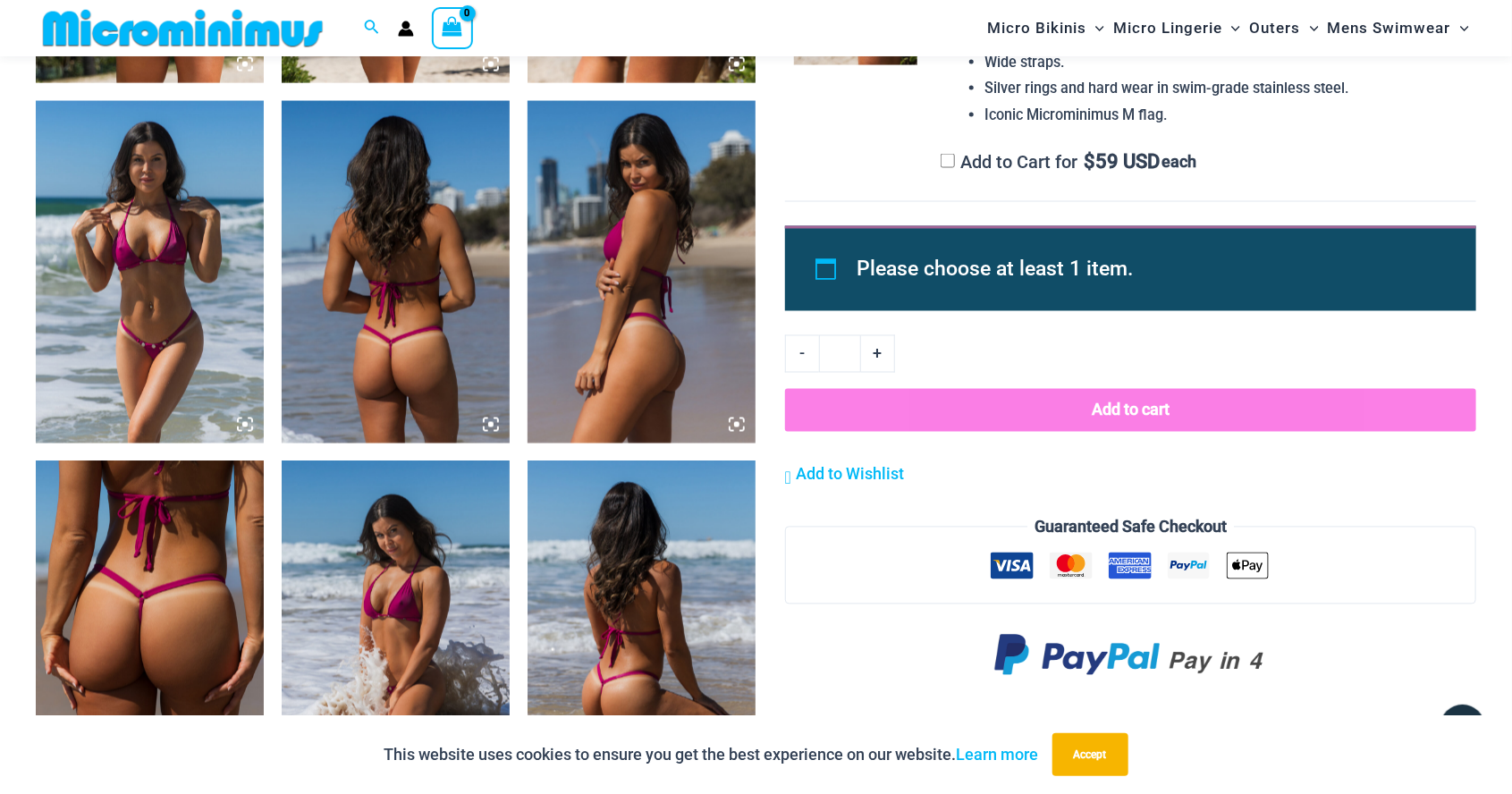
scroll to position [1521, 0]
